Goal: Book appointment/travel/reservation

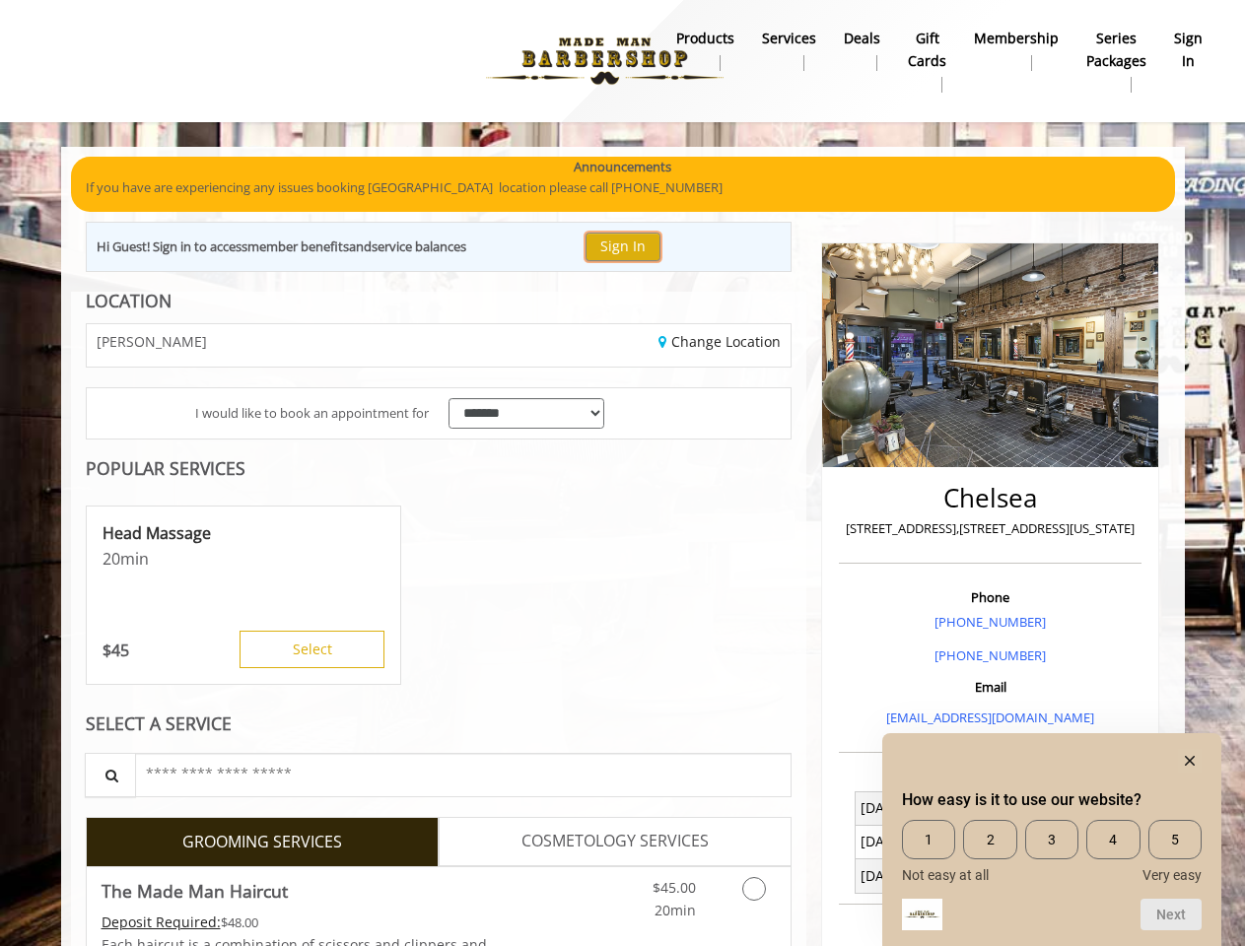
click at [633, 246] on button "Sign In" at bounding box center [623, 247] width 75 height 29
click at [248, 596] on div "Head Massage 20 min $ 45 Select" at bounding box center [243, 595] width 315 height 179
click at [311, 650] on button "Select" at bounding box center [312, 649] width 145 height 37
click at [1052, 760] on div at bounding box center [1052, 761] width 300 height 24
